Goal: Task Accomplishment & Management: Manage account settings

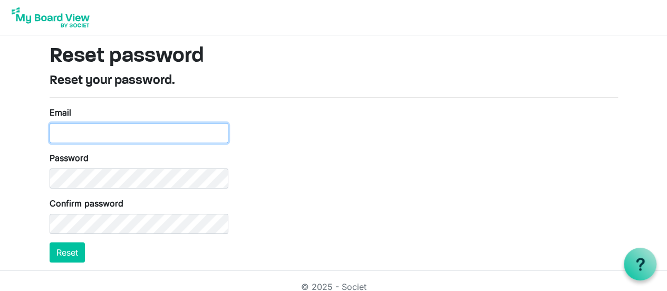
click at [112, 131] on input "Email" at bounding box center [139, 133] width 179 height 20
type input "HSO@HollandSymphony.org"
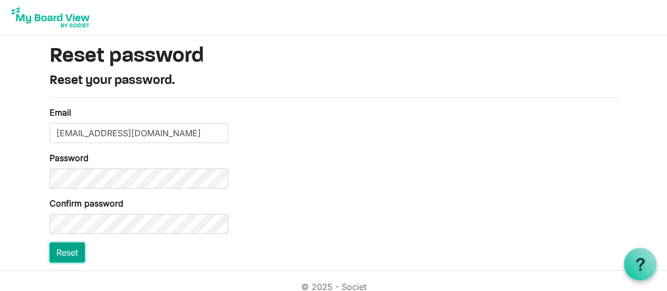
click at [70, 253] on button "Reset" at bounding box center [67, 252] width 35 height 20
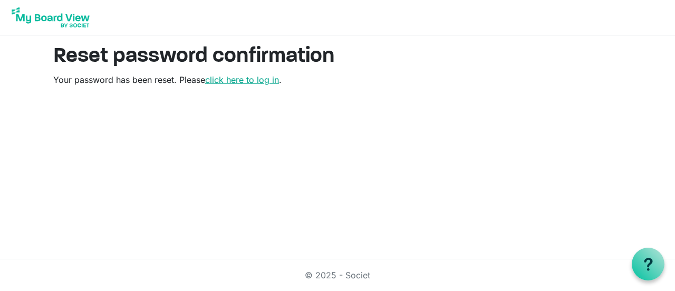
click at [259, 82] on link "click here to log in" at bounding box center [242, 79] width 74 height 11
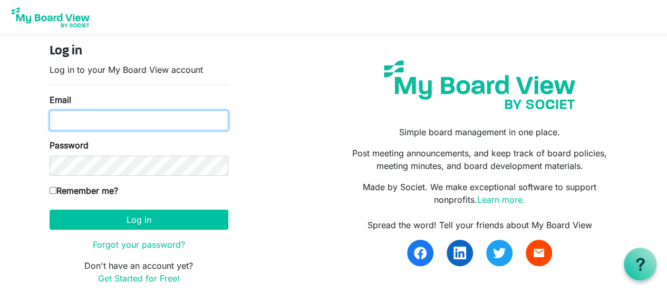
click at [146, 117] on input "Email" at bounding box center [139, 120] width 179 height 20
type input "HSO@HollandSymphony.org"
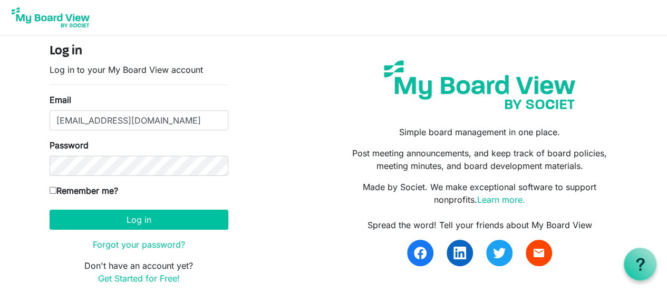
click at [54, 189] on input "Remember me?" at bounding box center [53, 190] width 7 height 7
checkbox input "true"
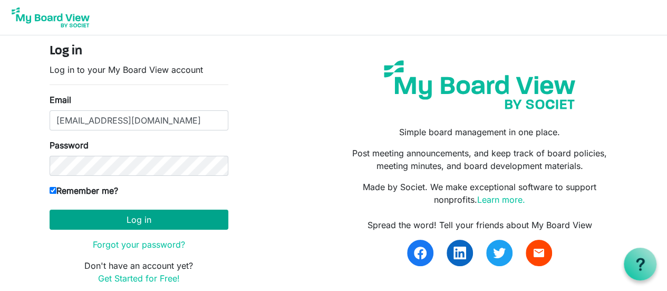
click at [165, 222] on button "Log in" at bounding box center [139, 219] width 179 height 20
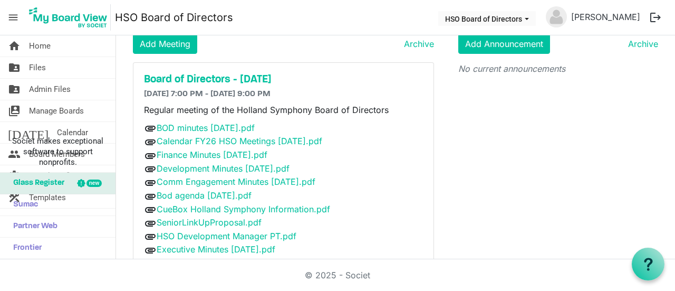
scroll to position [57, 0]
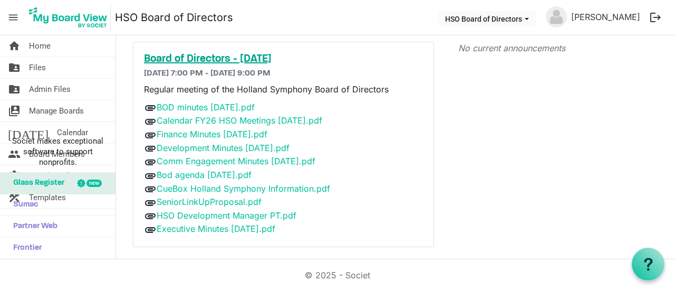
click at [261, 64] on h5 "Board of Directors - Sept 9, 2025" at bounding box center [283, 59] width 279 height 13
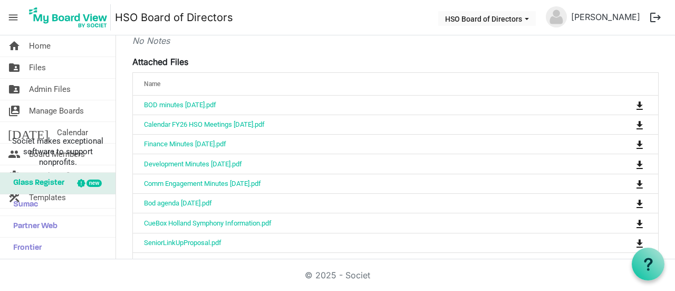
scroll to position [196, 0]
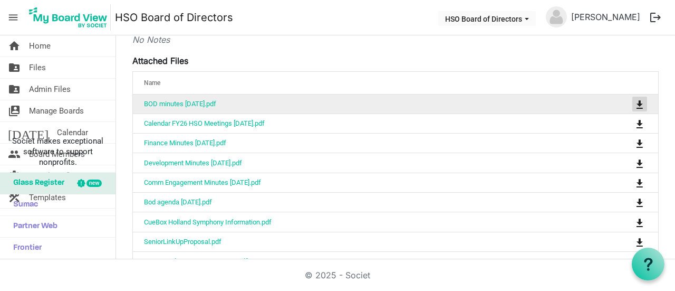
click at [637, 104] on span "is Command column column header" at bounding box center [640, 104] width 6 height 8
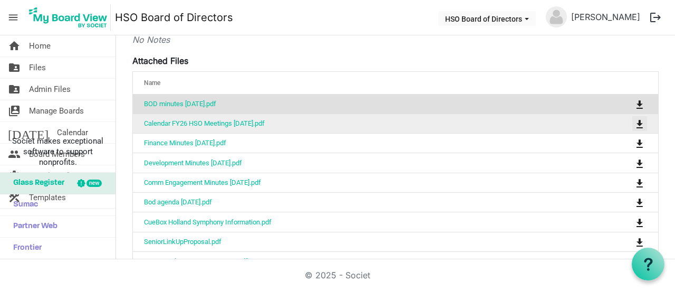
click at [637, 125] on span "is Command column column header" at bounding box center [640, 124] width 6 height 8
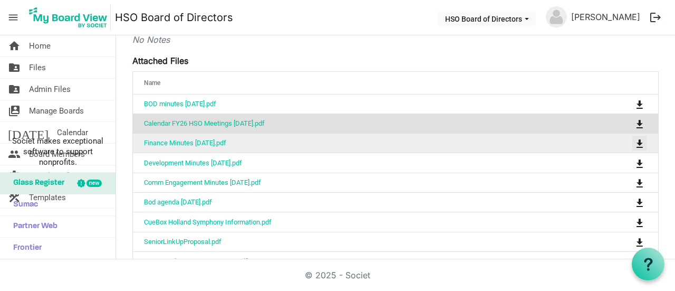
click at [637, 145] on span "is Command column column header" at bounding box center [640, 143] width 6 height 8
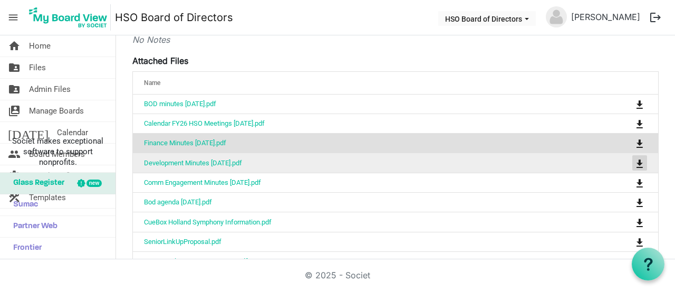
click at [637, 161] on span "is Command column column header" at bounding box center [640, 163] width 6 height 8
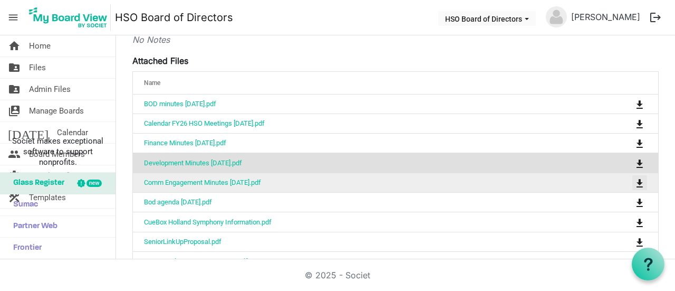
click at [637, 183] on span "is Command column column header" at bounding box center [640, 183] width 6 height 8
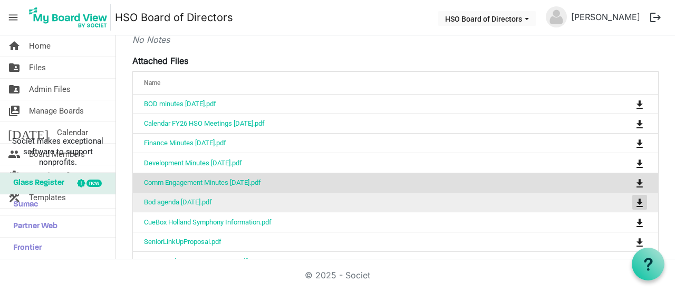
click at [637, 202] on span "is Command column column header" at bounding box center [640, 202] width 6 height 8
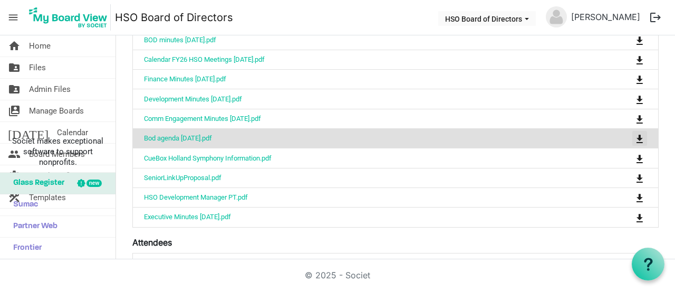
scroll to position [261, 0]
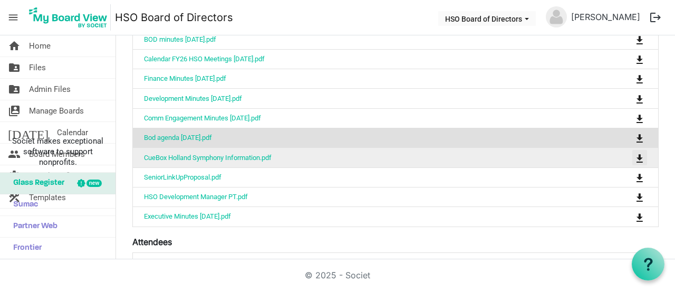
click at [637, 157] on span "is Command column column header" at bounding box center [640, 158] width 6 height 8
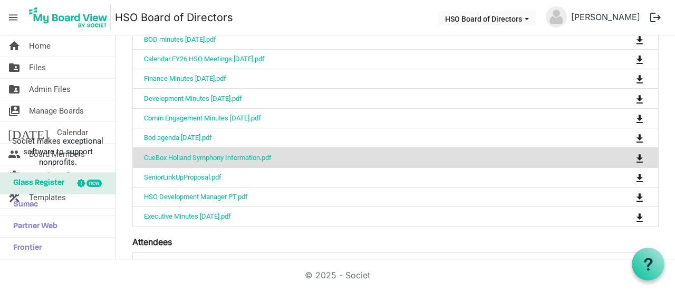
click at [253, 280] on div "© 2025 - Societ" at bounding box center [337, 275] width 601 height 32
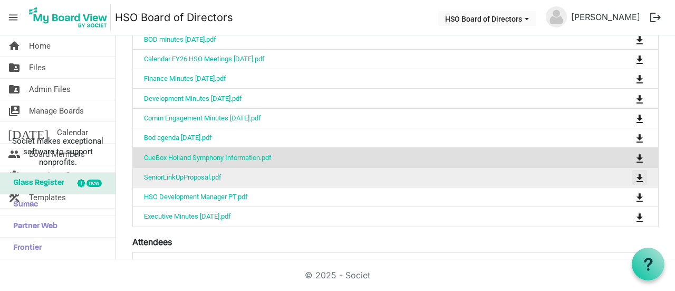
click at [637, 177] on span "is Command column column header" at bounding box center [640, 178] width 6 height 8
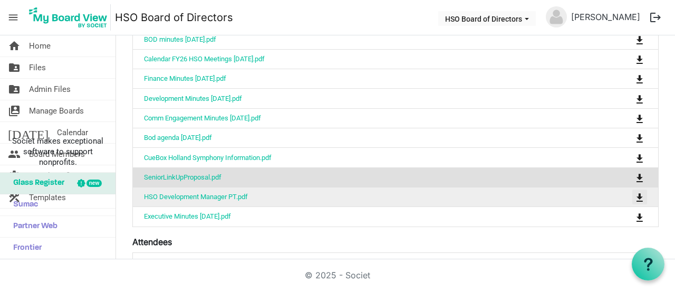
click at [637, 195] on span "is Command column column header" at bounding box center [640, 197] width 6 height 8
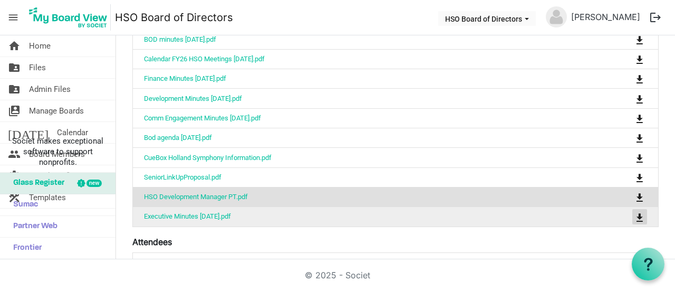
click at [637, 214] on span "is Command column column header" at bounding box center [640, 217] width 6 height 8
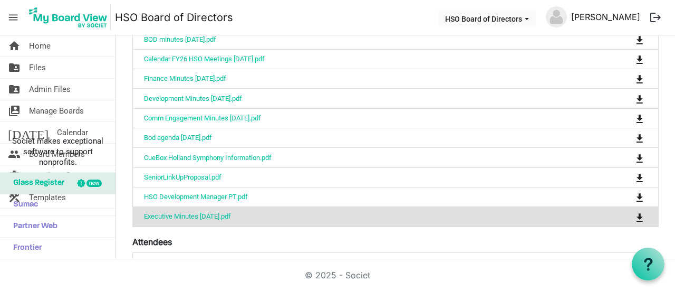
click at [628, 21] on link "[PERSON_NAME]" at bounding box center [606, 16] width 78 height 21
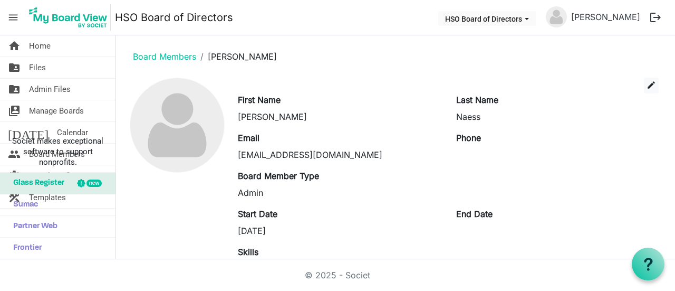
click at [657, 20] on button "logout" at bounding box center [656, 17] width 22 height 22
